Goal: Task Accomplishment & Management: Manage account settings

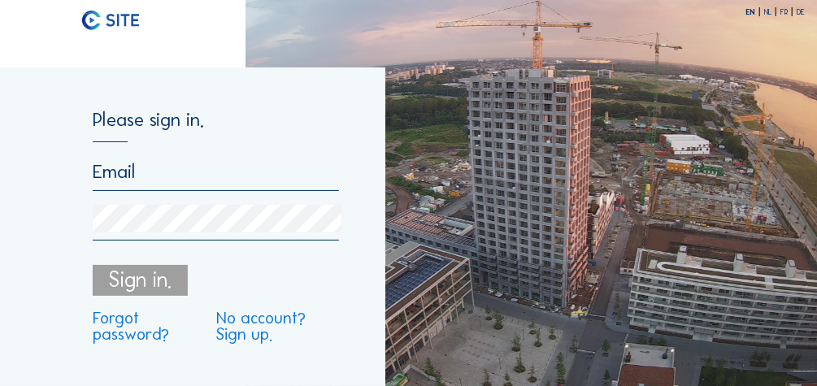
type input "[EMAIL_ADDRESS][PERSON_NAME][DOMAIN_NAME]"
click at [121, 268] on div "Sign in." at bounding box center [140, 280] width 95 height 31
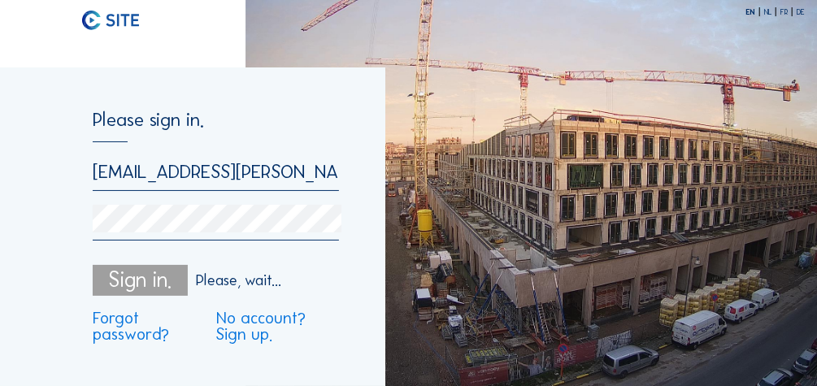
click at [124, 281] on div "Sign in." at bounding box center [140, 280] width 95 height 31
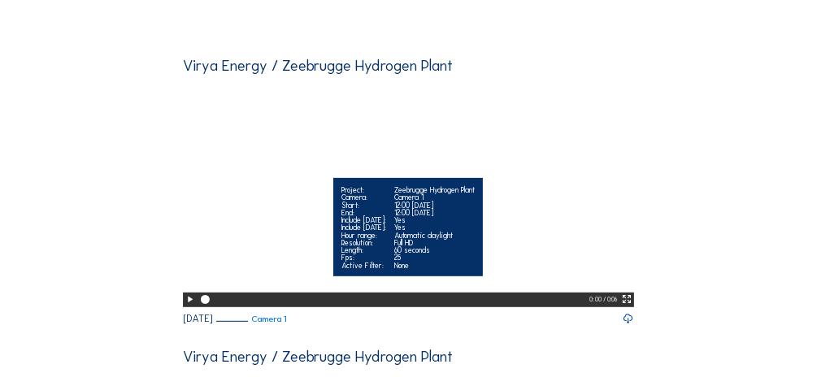
scroll to position [195, 0]
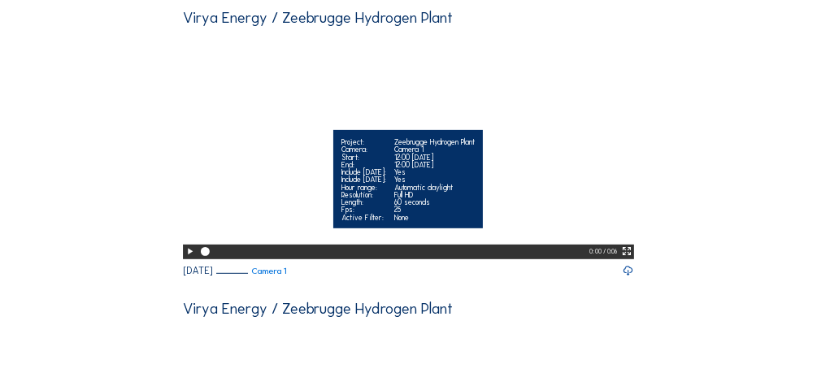
drag, startPoint x: 626, startPoint y: 281, endPoint x: 629, endPoint y: 329, distance: 48.0
click at [626, 258] on icon at bounding box center [627, 252] width 11 height 12
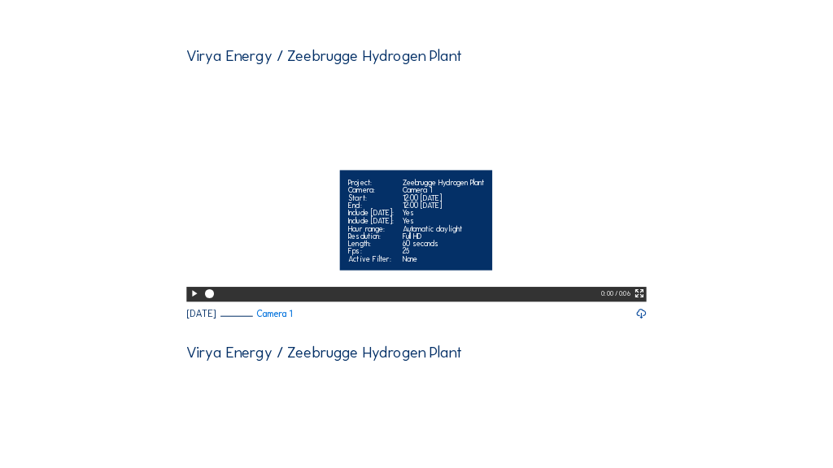
scroll to position [7, 0]
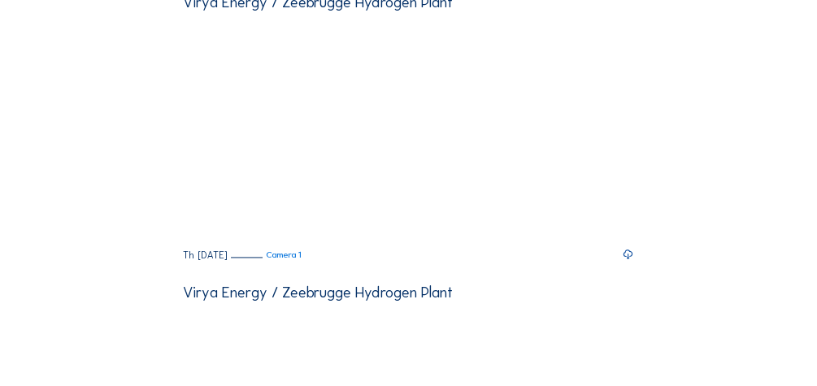
scroll to position [1171, 0]
